Goal: Check status: Check status

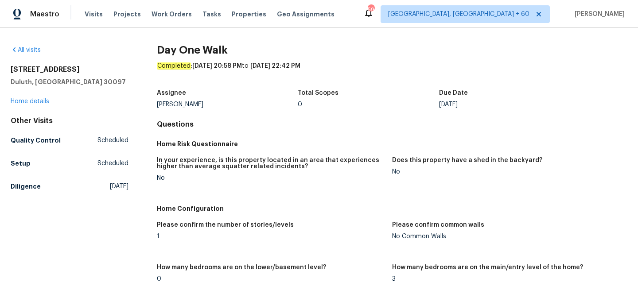
click at [35, 46] on div "All visits" at bounding box center [70, 50] width 118 height 9
click at [22, 52] on link "All visits" at bounding box center [26, 50] width 30 height 6
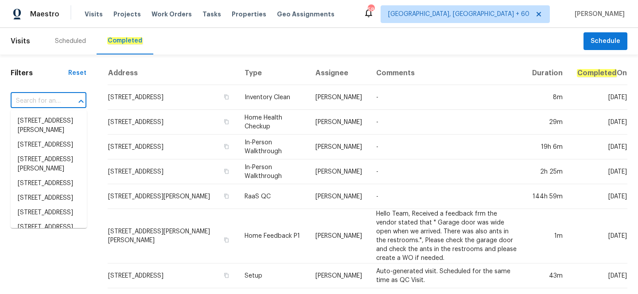
click at [33, 102] on input "text" at bounding box center [36, 101] width 51 height 14
paste input "[STREET_ADDRESS][PERSON_NAME]"
type input "[STREET_ADDRESS][PERSON_NAME]"
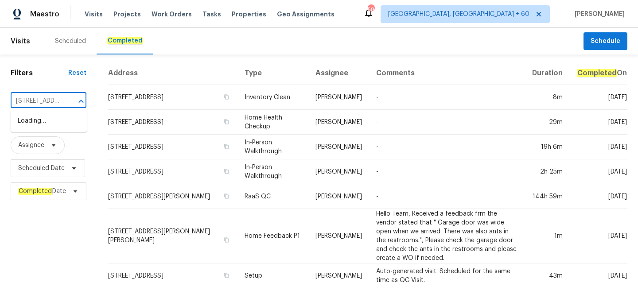
scroll to position [0, 57]
click at [49, 128] on li "[STREET_ADDRESS][PERSON_NAME]" at bounding box center [49, 126] width 76 height 24
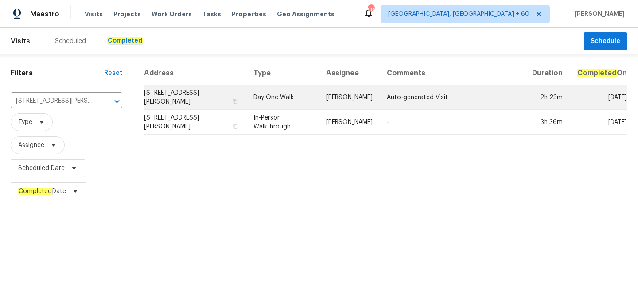
click at [276, 105] on td "Day One Walk" at bounding box center [282, 97] width 73 height 25
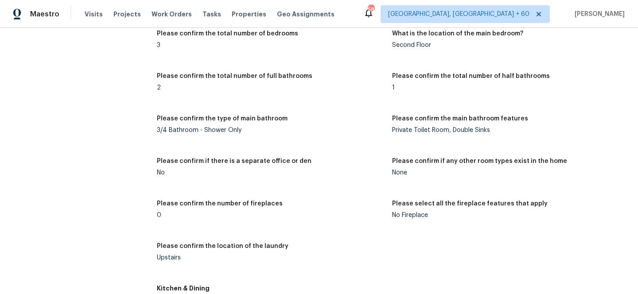
scroll to position [1091, 0]
